Goal: Information Seeking & Learning: Learn about a topic

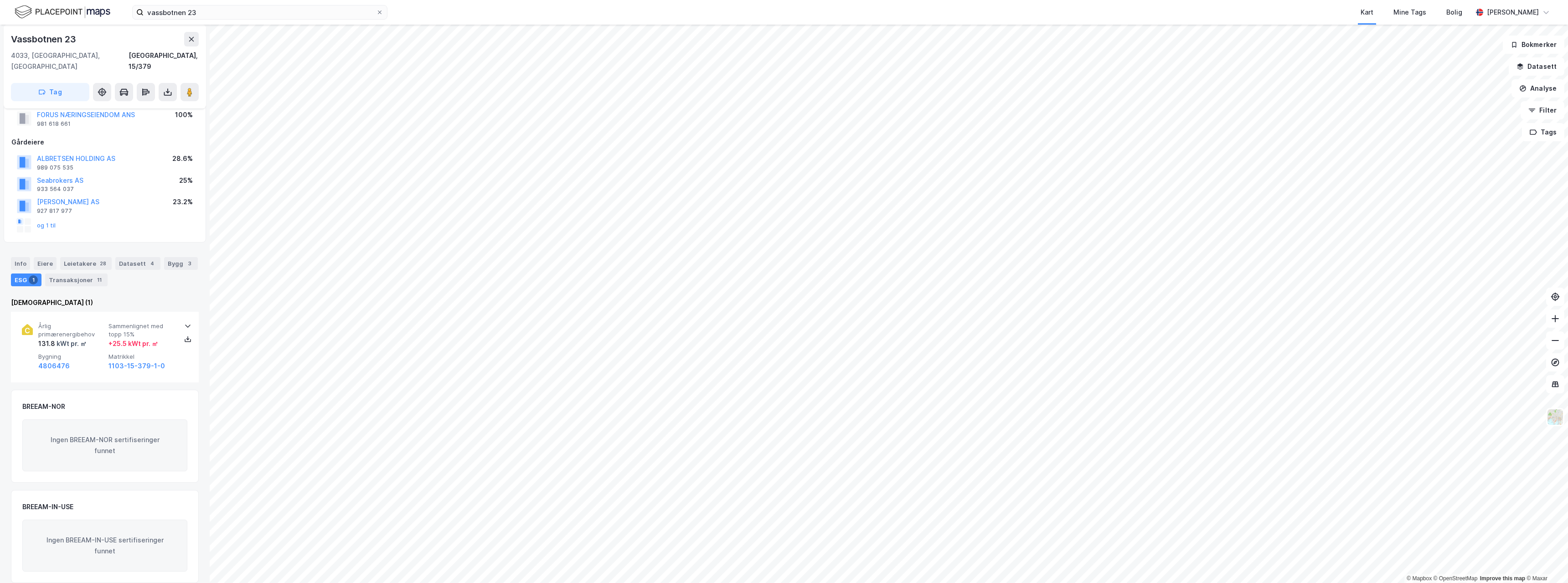
scroll to position [24, 0]
click at [0, 0] on button "og 1 til" at bounding box center [0, 0] width 0 height 0
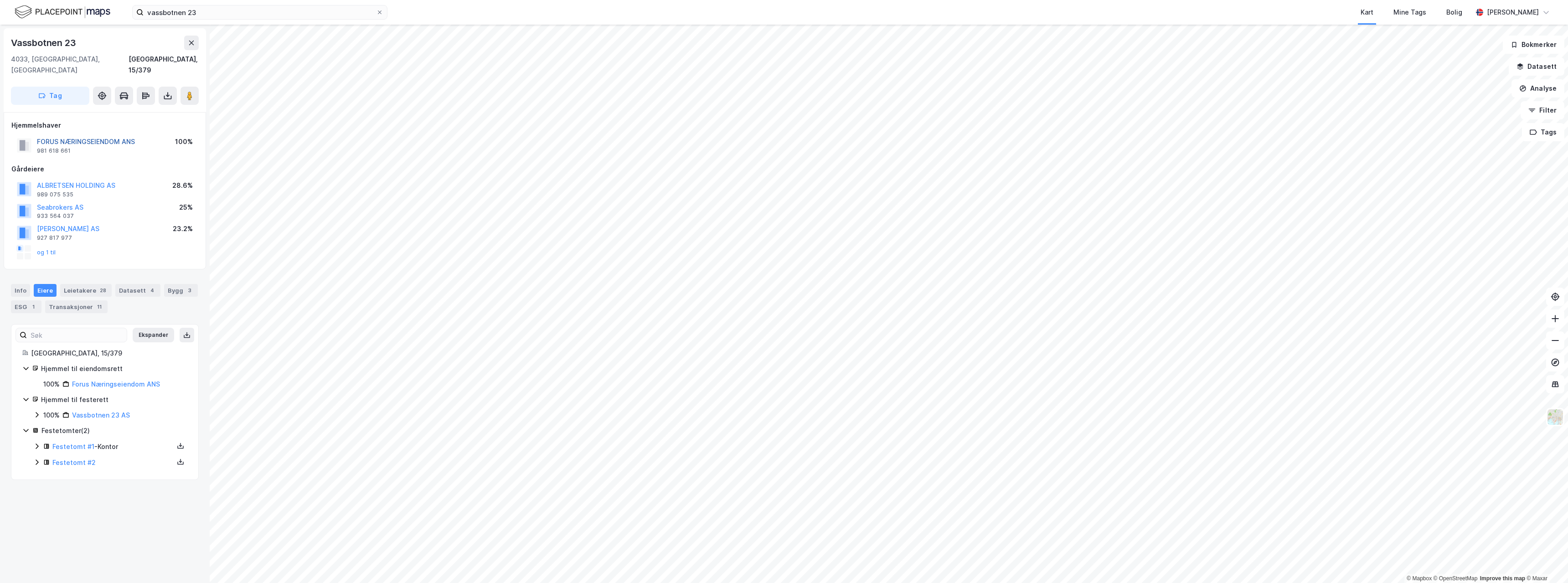
click at [0, 0] on button "FORUS NÆRINGSEIENDOM ANS" at bounding box center [0, 0] width 0 height 0
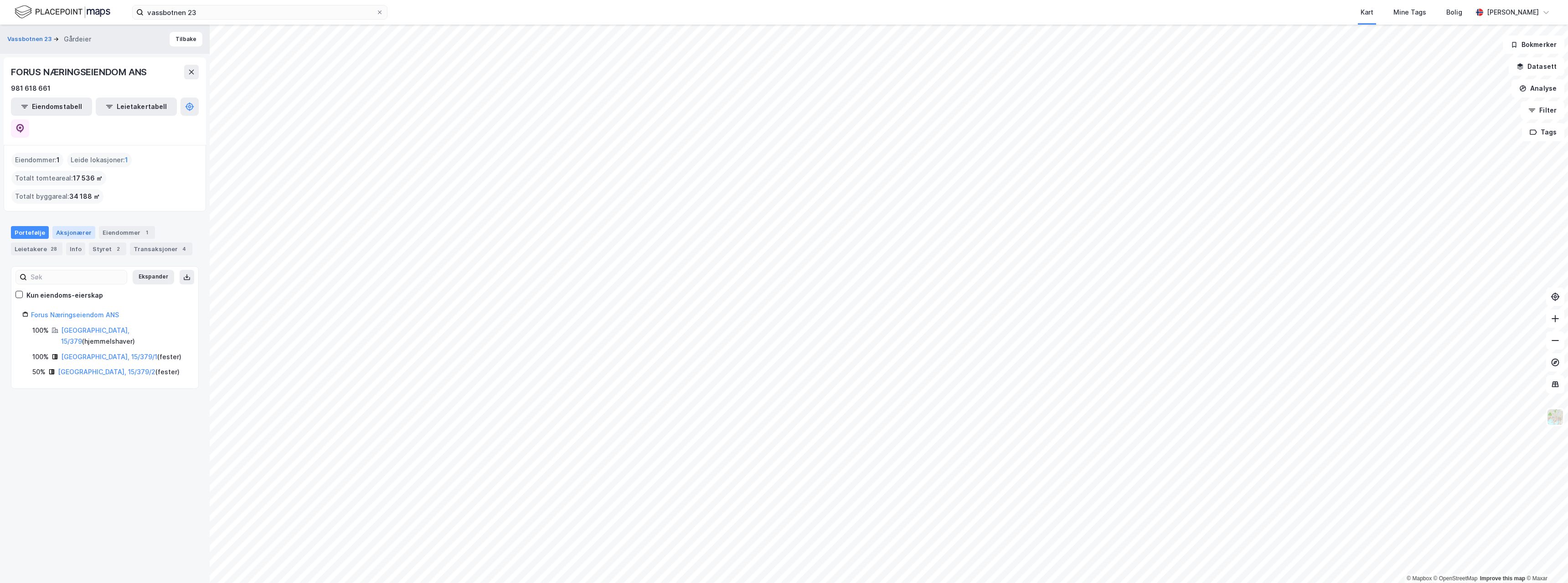
click at [79, 226] on div "Aksjonærer" at bounding box center [74, 232] width 43 height 13
click at [27, 215] on div "Portefølje Aksjonærer Eiendommer 1 Leietakere 28 Info Styret 2 Transaksjoner 4" at bounding box center [105, 237] width 209 height 44
click at [180, 244] on div "4" at bounding box center [184, 248] width 9 height 9
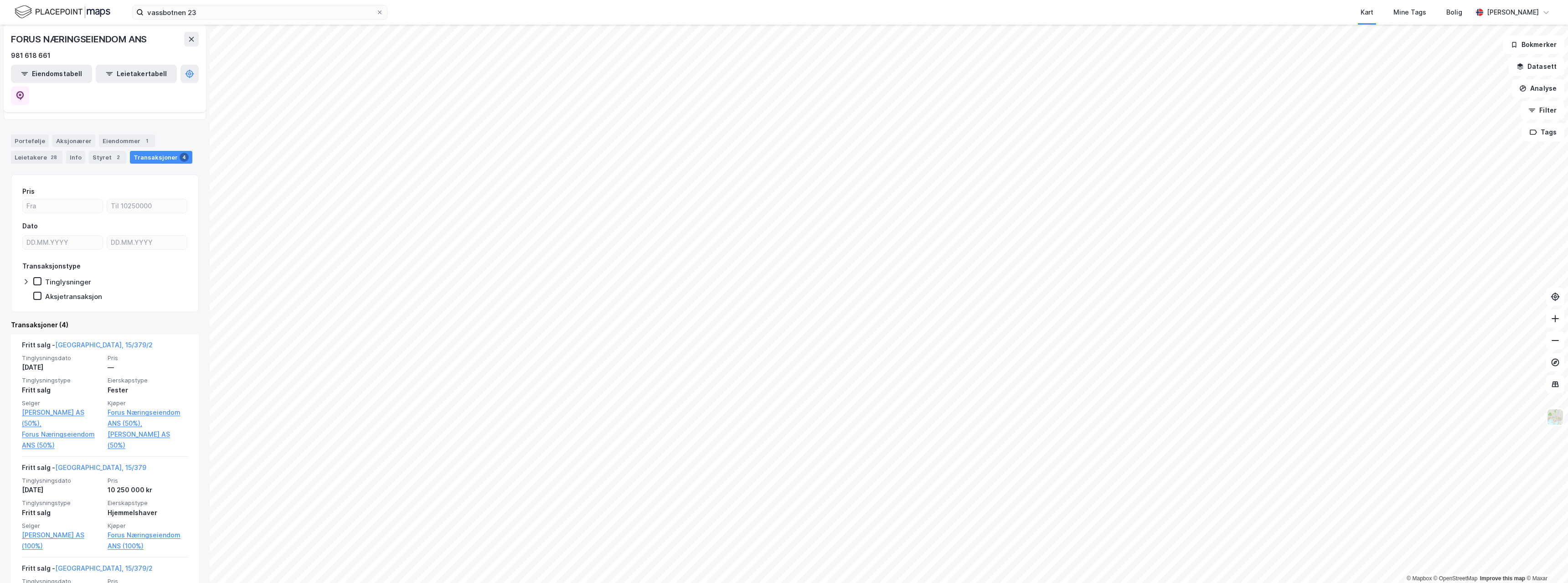
scroll to position [105, 0]
